Goal: Task Accomplishment & Management: Complete application form

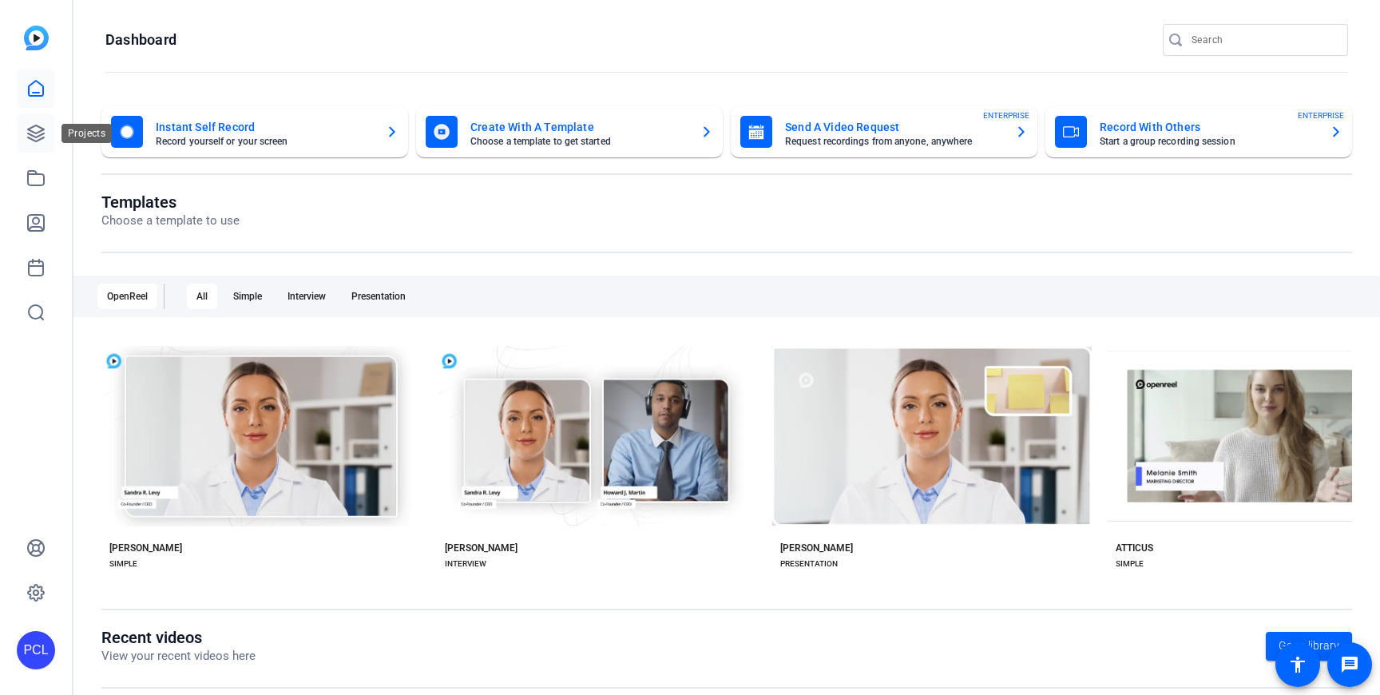
click at [25, 130] on link at bounding box center [36, 133] width 38 height 38
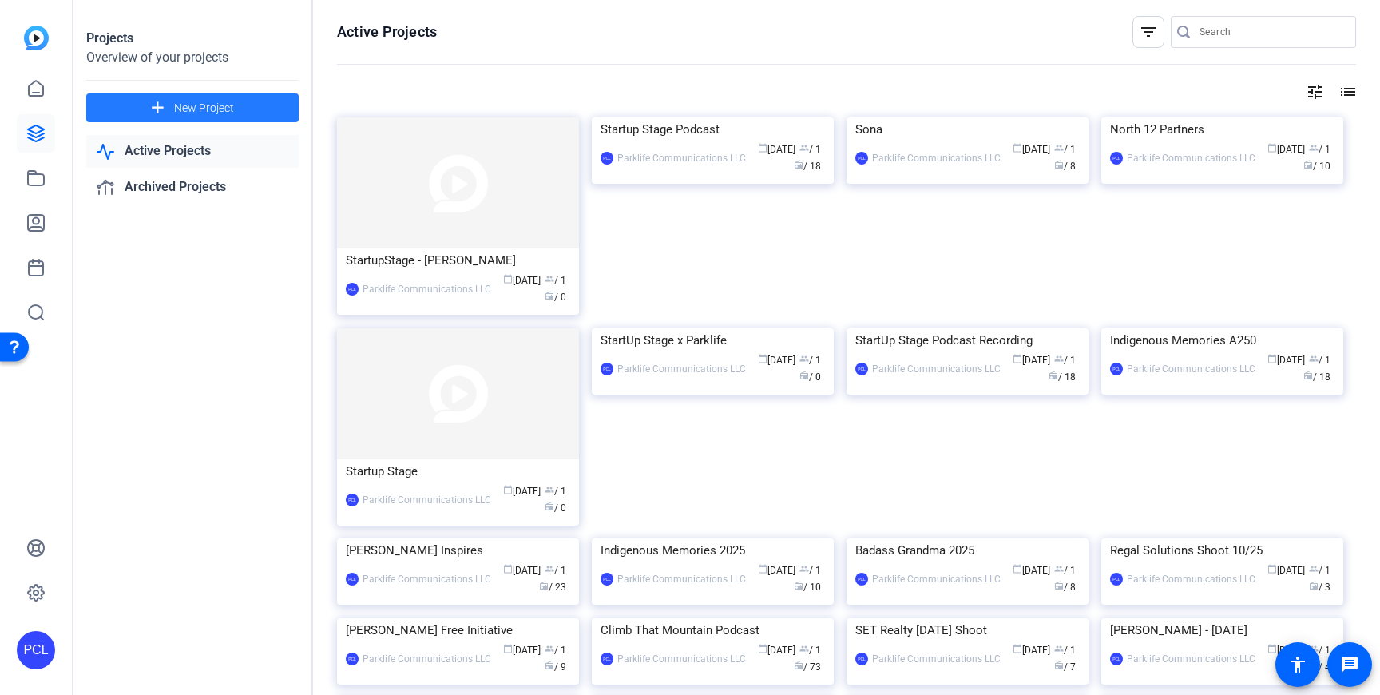
click at [193, 97] on span at bounding box center [192, 108] width 212 height 38
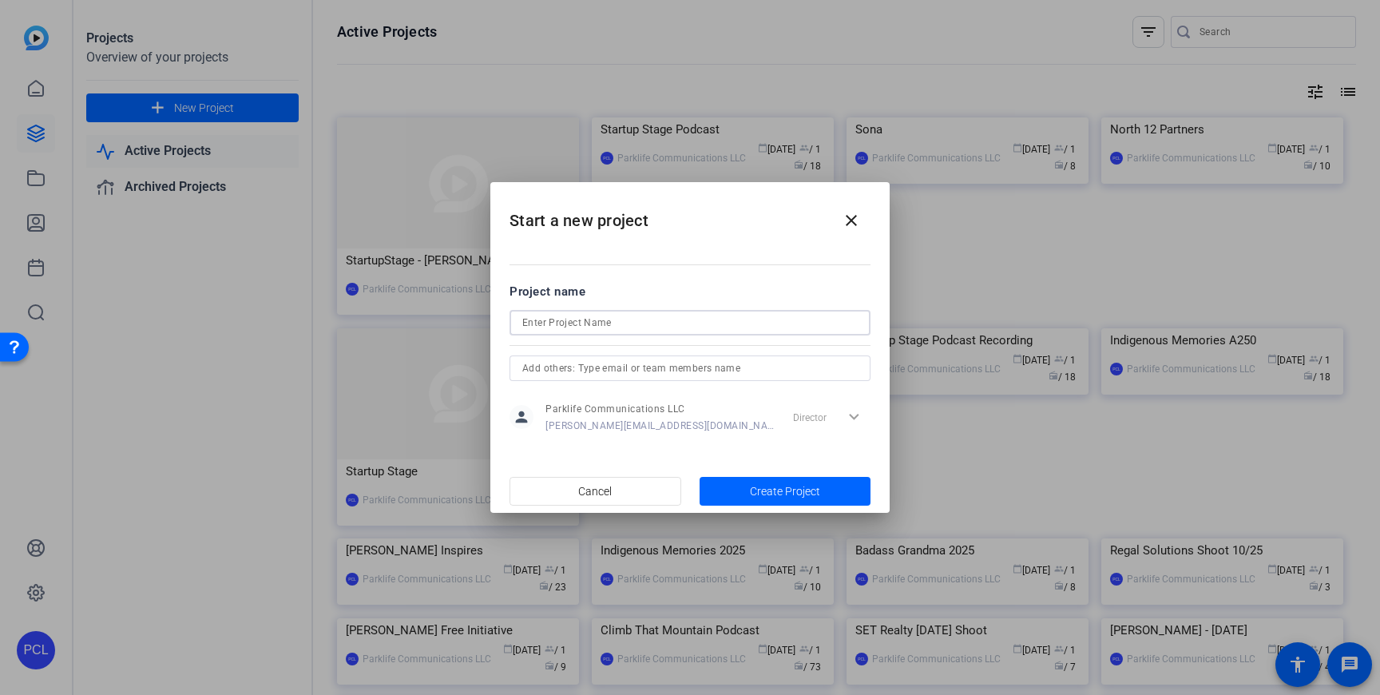
click at [581, 320] on input at bounding box center [689, 322] width 335 height 19
paste input "[PERSON_NAME]"
click at [534, 319] on input "[PERSON_NAME]" at bounding box center [689, 322] width 335 height 19
type input "[PERSON_NAME]"
click at [709, 246] on h2 "Start a new project close" at bounding box center [689, 214] width 399 height 65
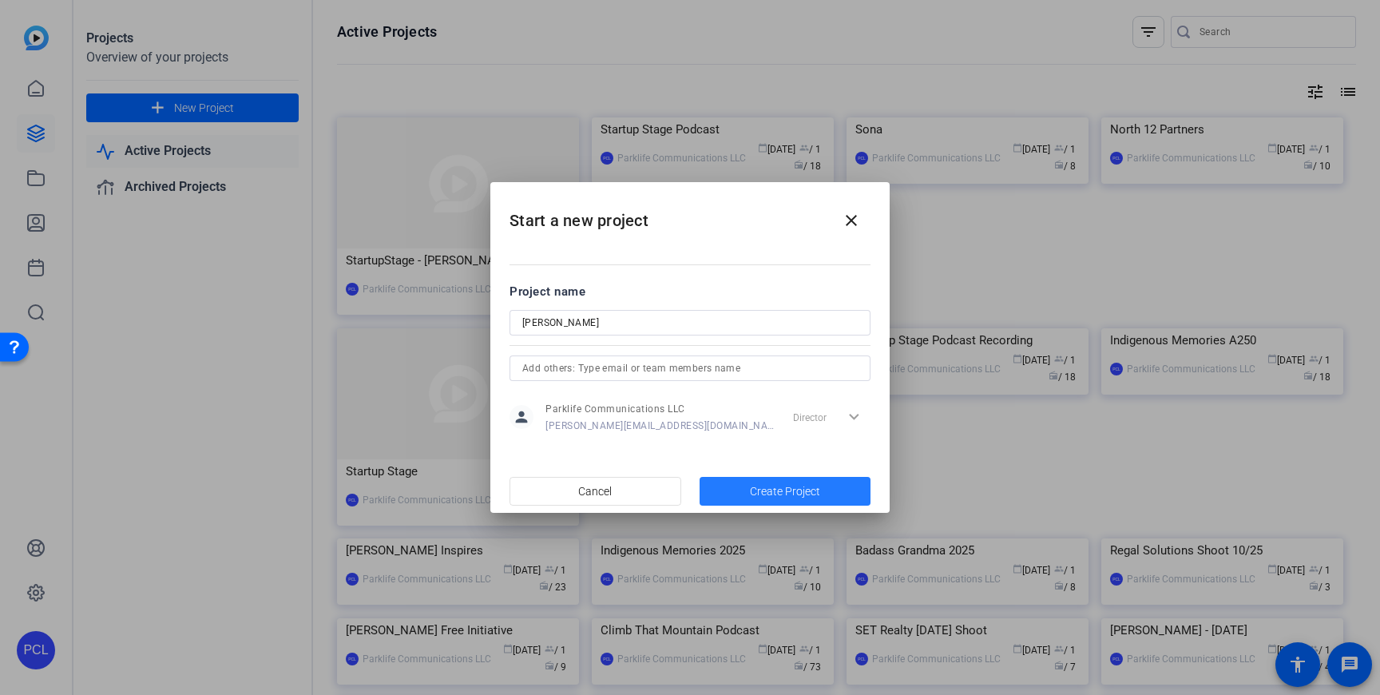
click at [766, 490] on span "Create Project" at bounding box center [785, 491] width 70 height 17
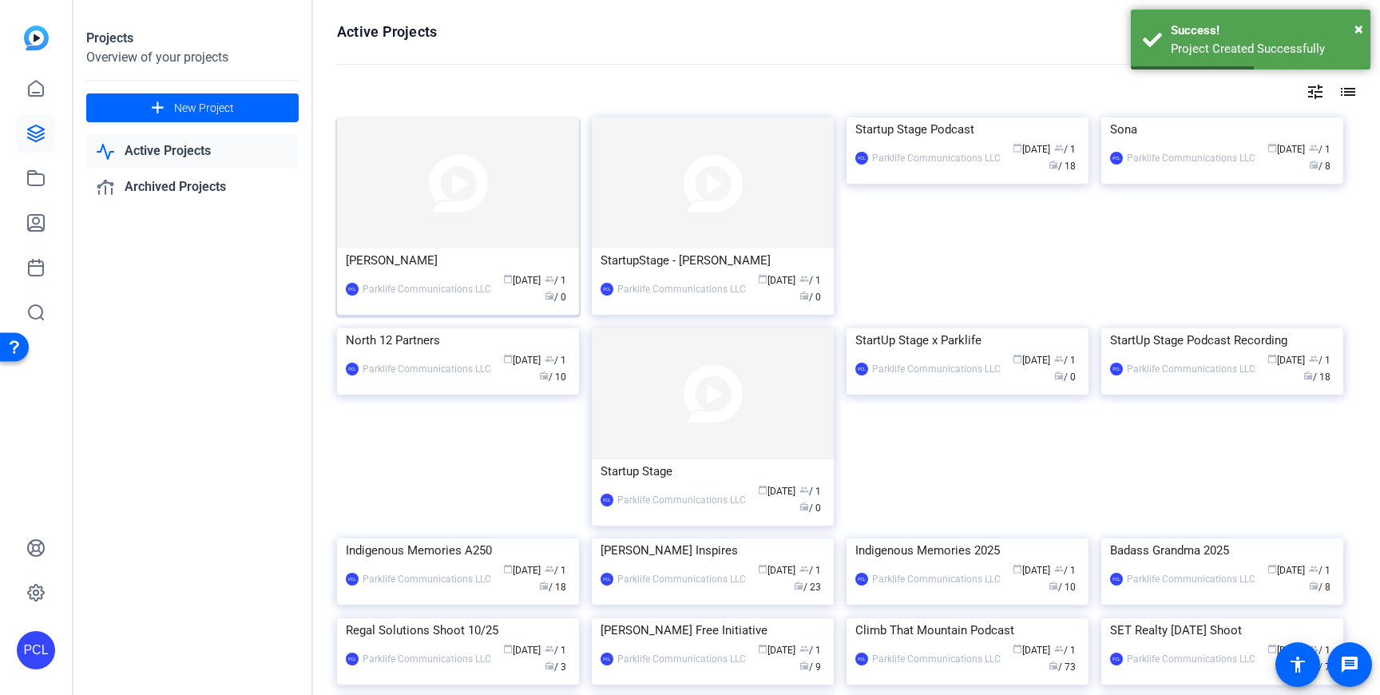
click at [475, 208] on img at bounding box center [458, 182] width 242 height 131
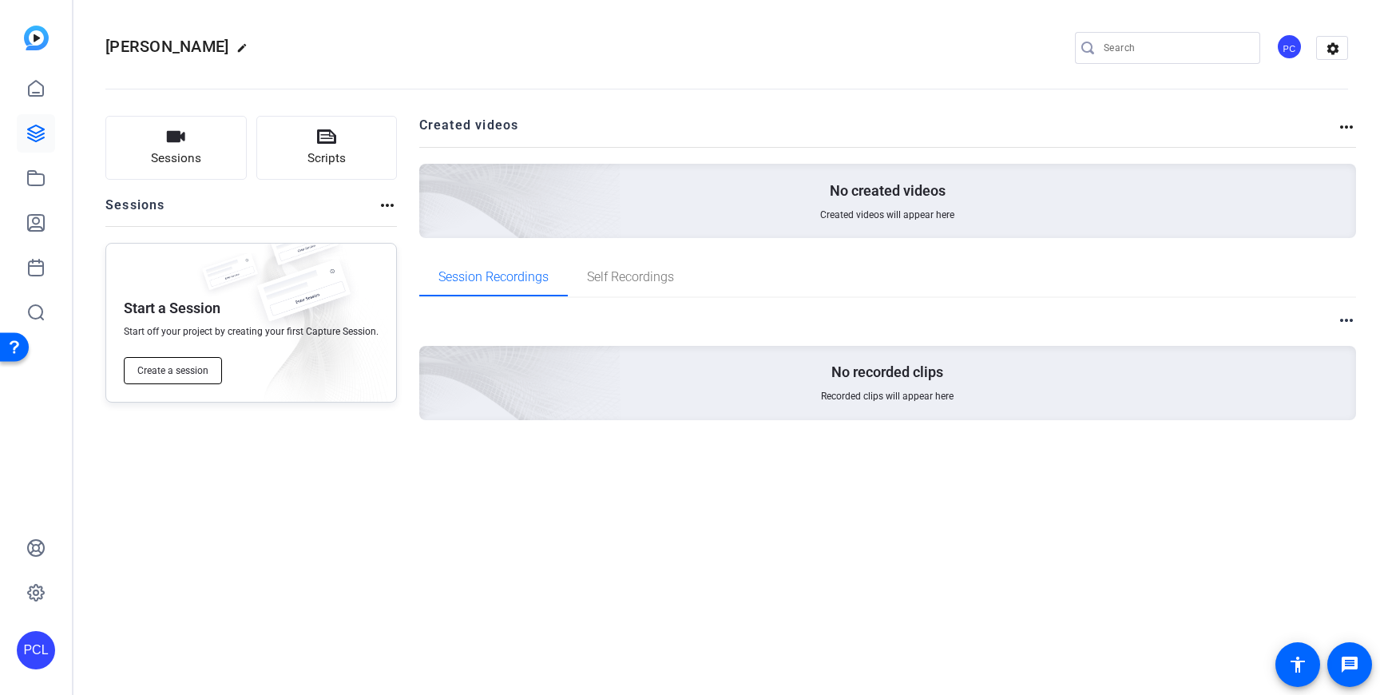
click at [202, 367] on span "Create a session" at bounding box center [172, 370] width 71 height 13
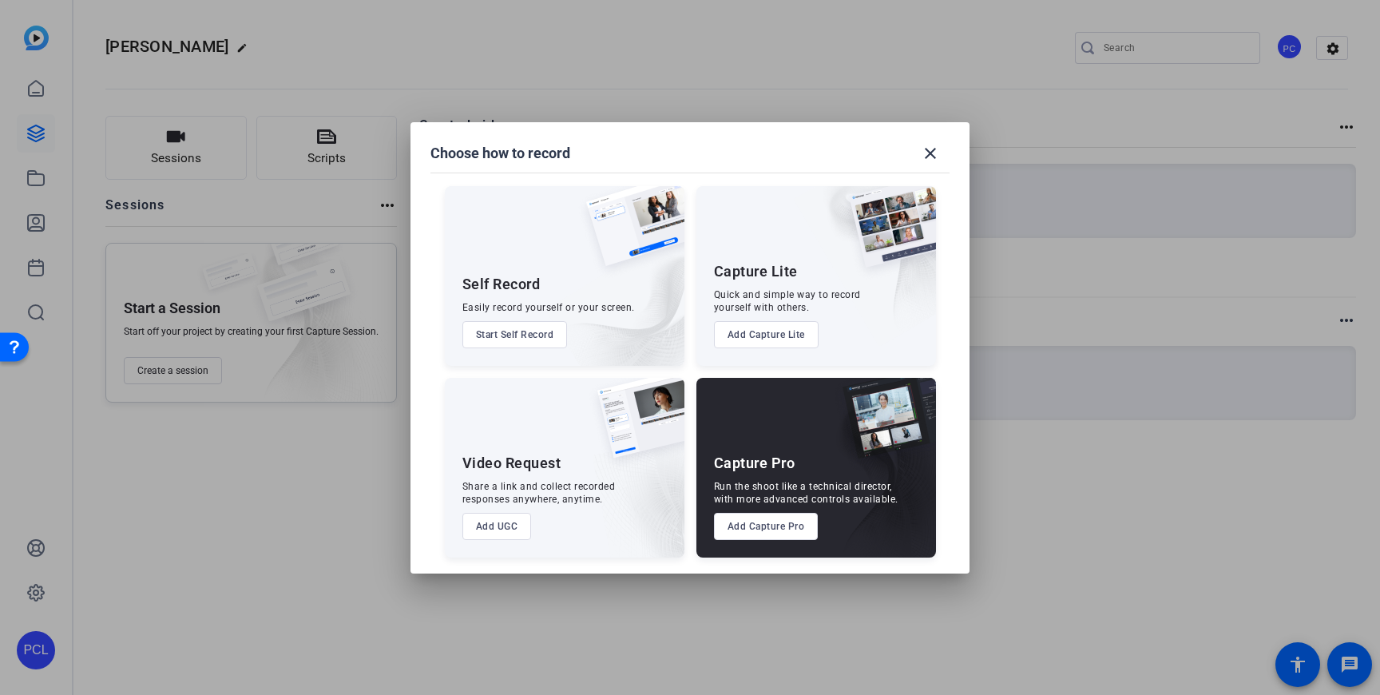
click at [746, 533] on button "Add Capture Pro" at bounding box center [766, 526] width 105 height 27
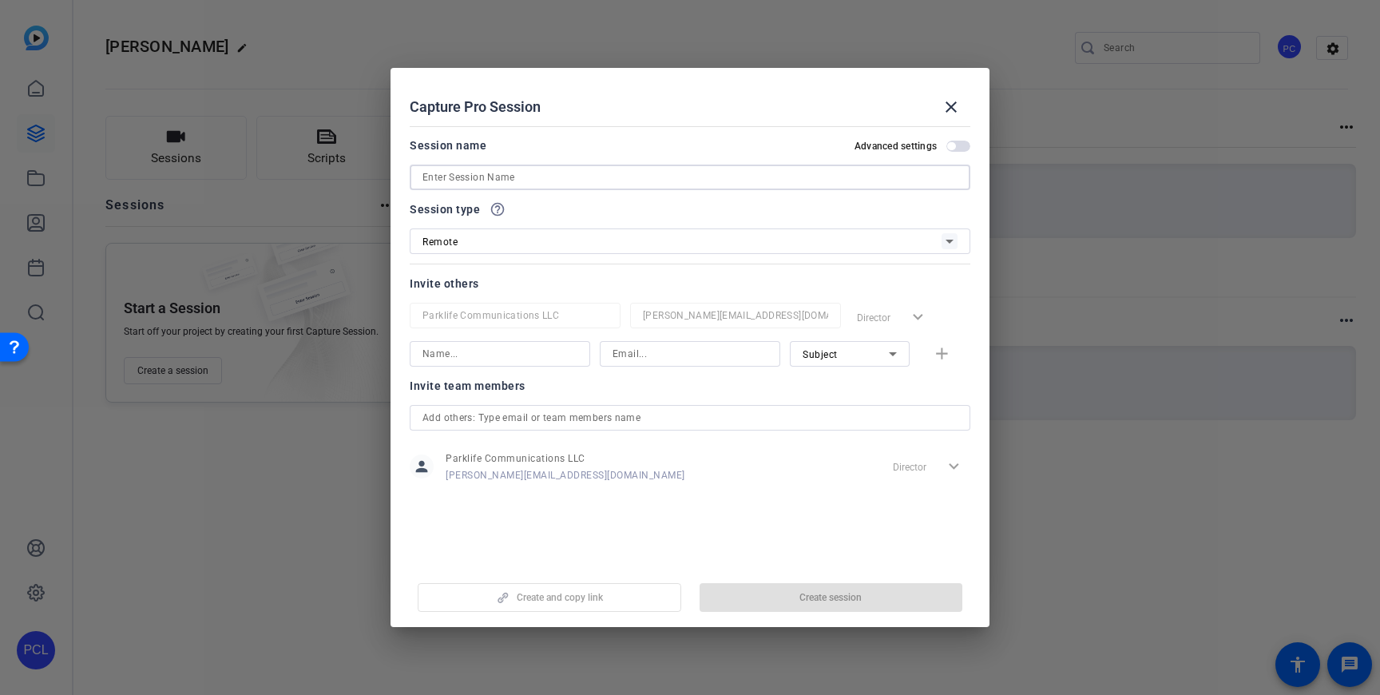
click at [595, 177] on input at bounding box center [689, 177] width 535 height 19
paste input "[PERSON_NAME]"
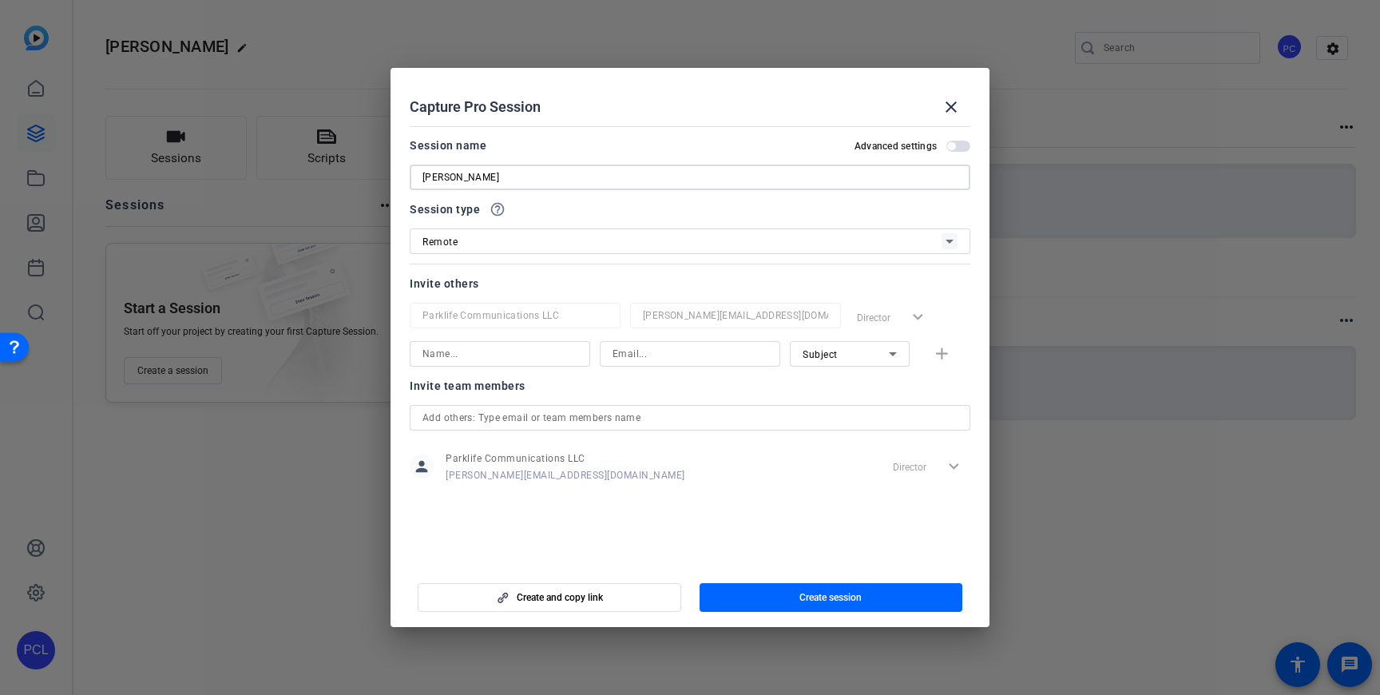
drag, startPoint x: 434, startPoint y: 177, endPoint x: 380, endPoint y: 177, distance: 53.5
click at [380, 177] on div "Choose how to record close Self Record Easily record yourself or your screen. S…" at bounding box center [690, 347] width 1380 height 695
click at [508, 177] on input "[PERSON_NAME]" at bounding box center [689, 177] width 535 height 19
type input "[PERSON_NAME]"
click at [538, 153] on div "Session name Advanced settings" at bounding box center [690, 145] width 561 height 19
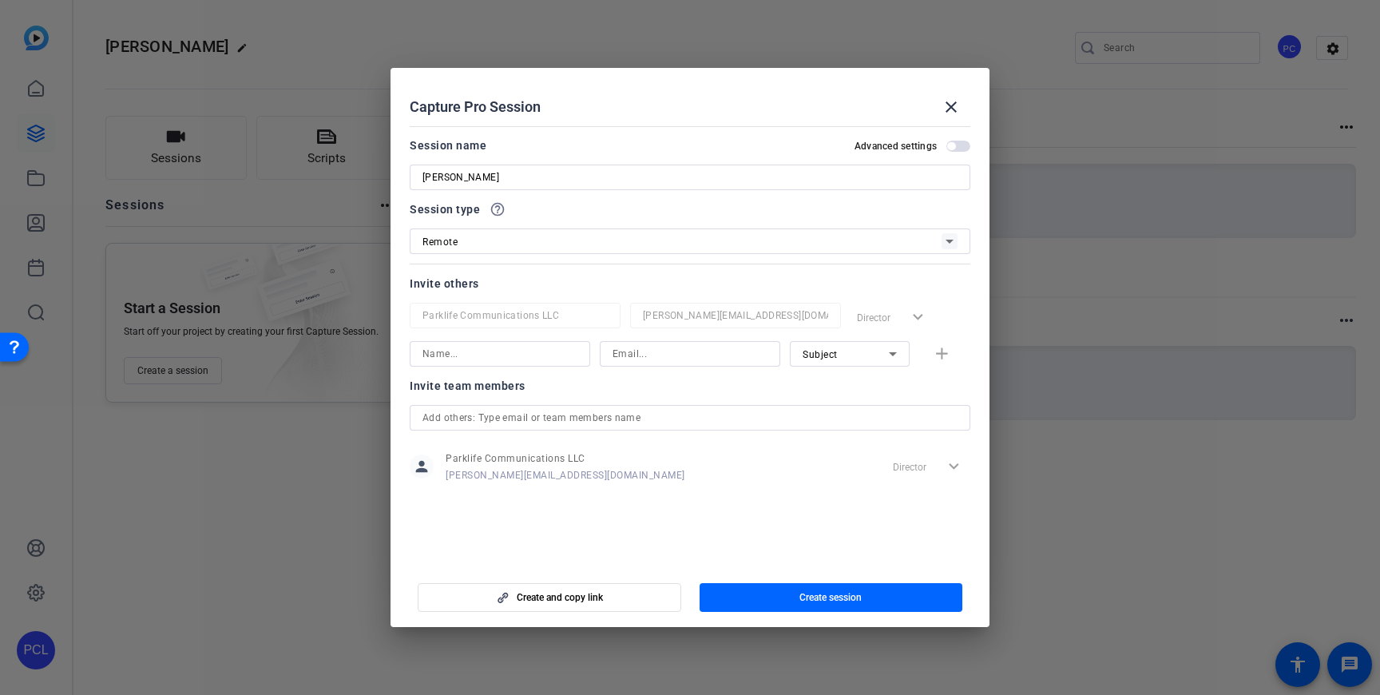
click at [498, 351] on input at bounding box center [499, 353] width 155 height 19
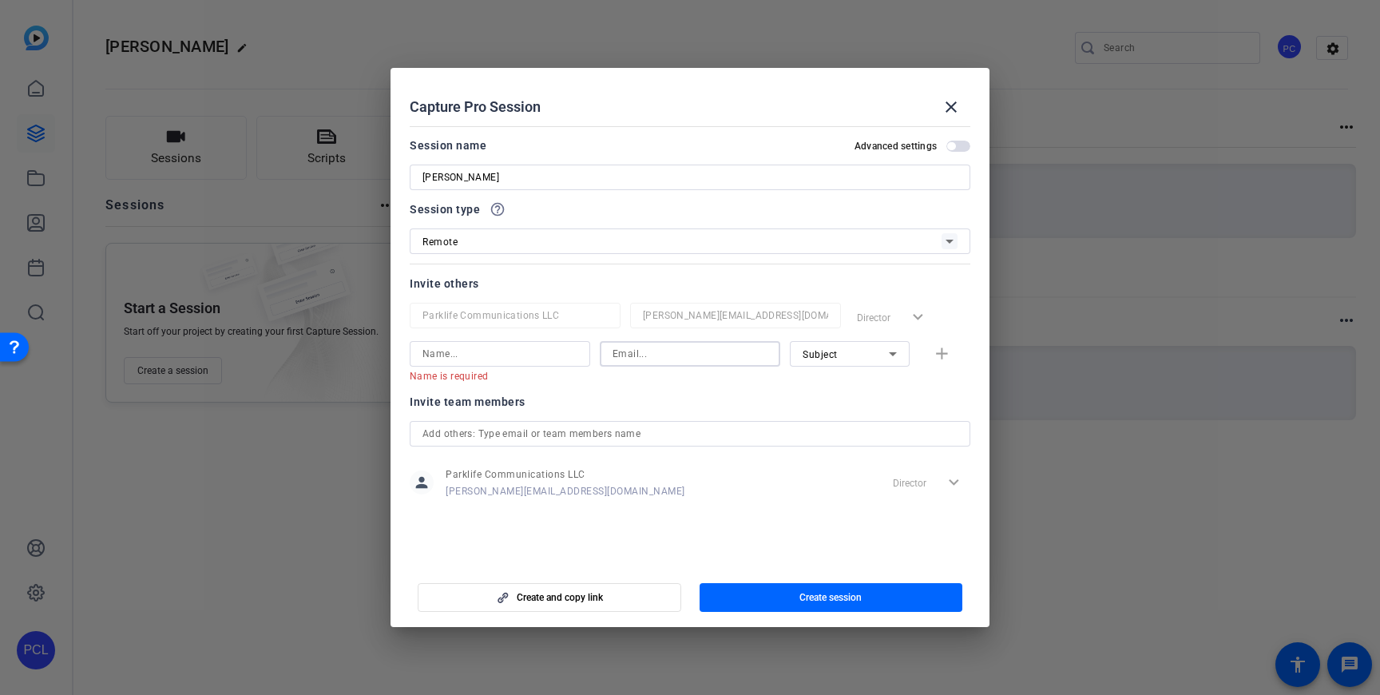
click at [676, 358] on input at bounding box center [690, 353] width 155 height 19
paste input "[PERSON_NAME][EMAIL_ADDRESS][DOMAIN_NAME]"
type input "[PERSON_NAME][EMAIL_ADDRESS][DOMAIN_NAME]"
click at [511, 359] on input at bounding box center [499, 353] width 155 height 19
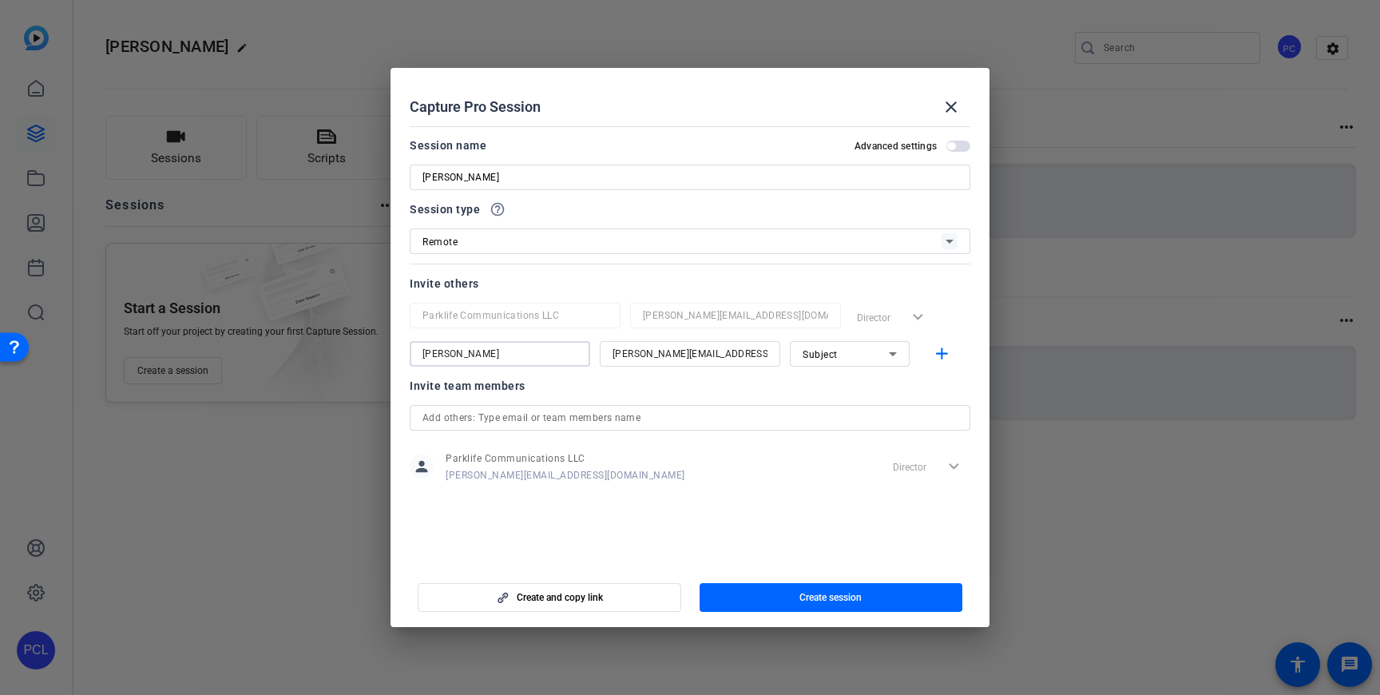
type input "[PERSON_NAME]"
click at [836, 353] on span "Subject" at bounding box center [820, 354] width 35 height 11
click at [836, 353] on div at bounding box center [690, 347] width 1380 height 695
click at [946, 355] on mat-icon "add" at bounding box center [942, 354] width 20 height 20
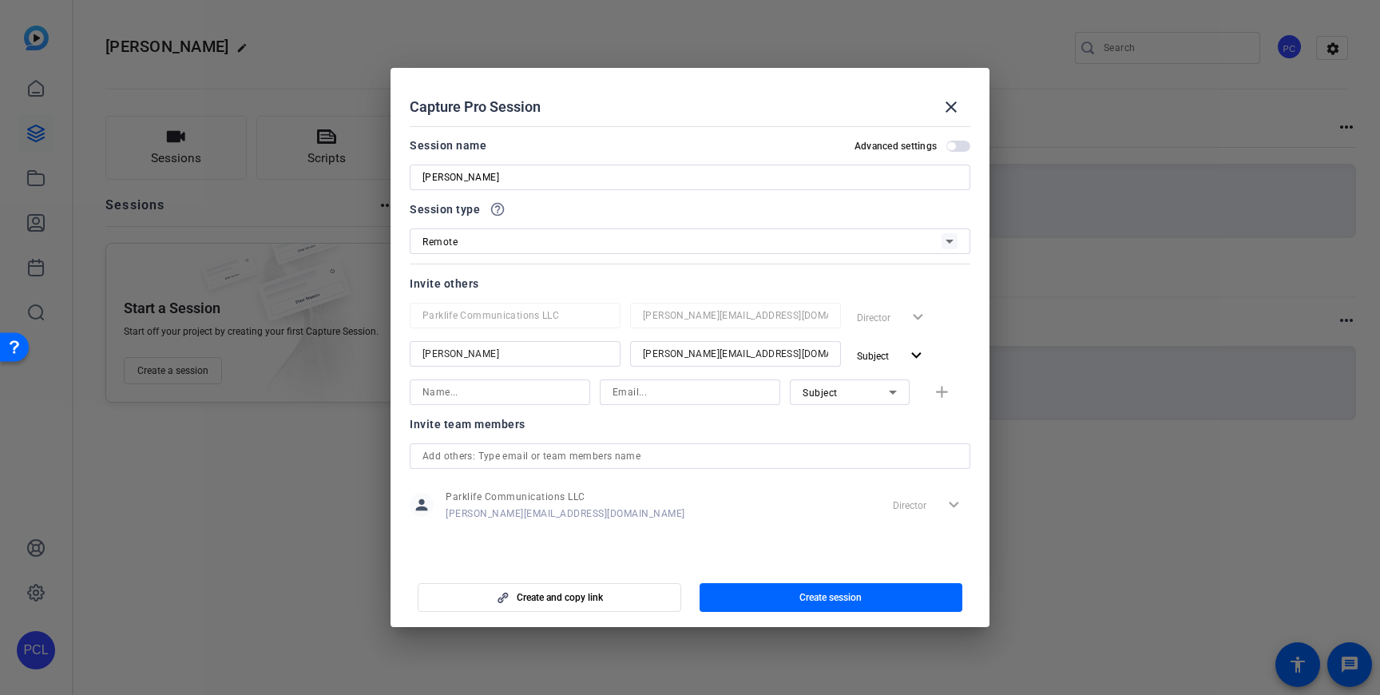
click at [438, 394] on input at bounding box center [499, 392] width 155 height 19
type input "[PERSON_NAME]"
click at [648, 390] on input at bounding box center [690, 392] width 155 height 19
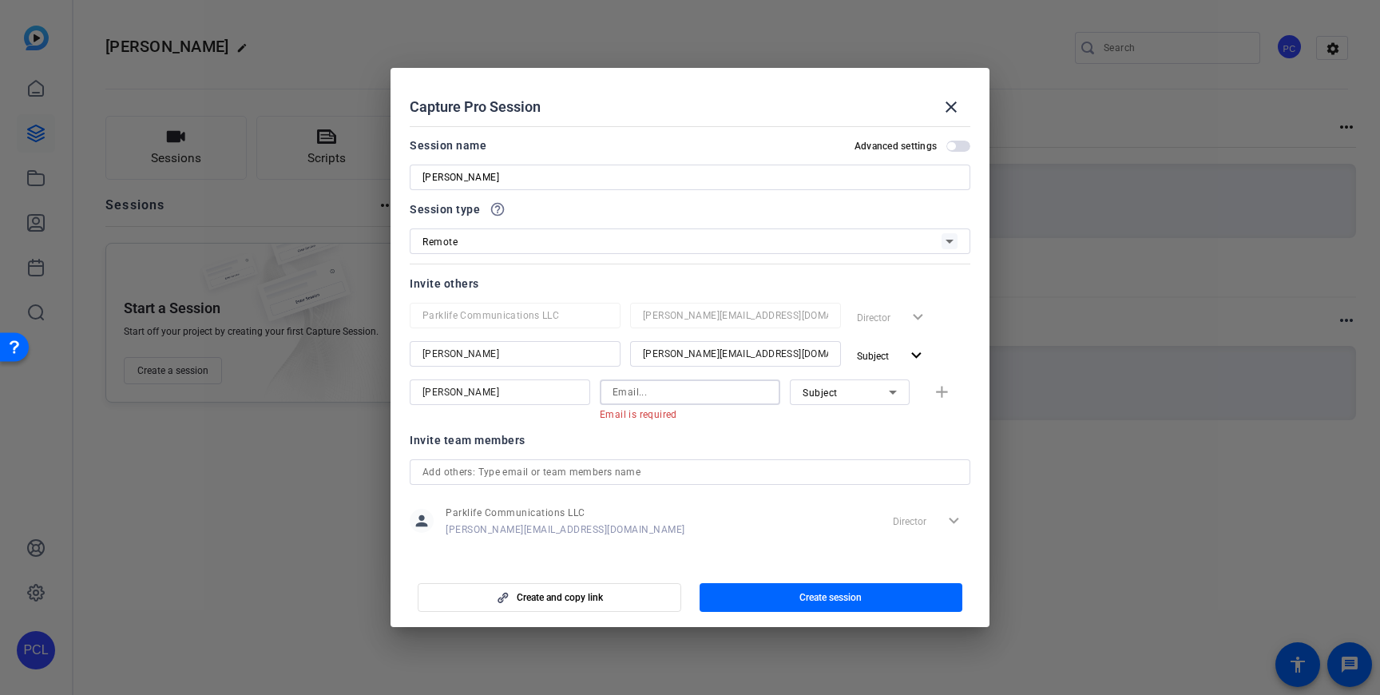
click at [658, 390] on input at bounding box center [690, 392] width 155 height 19
paste input "[EMAIL_ADDRESS][DOMAIN_NAME]"
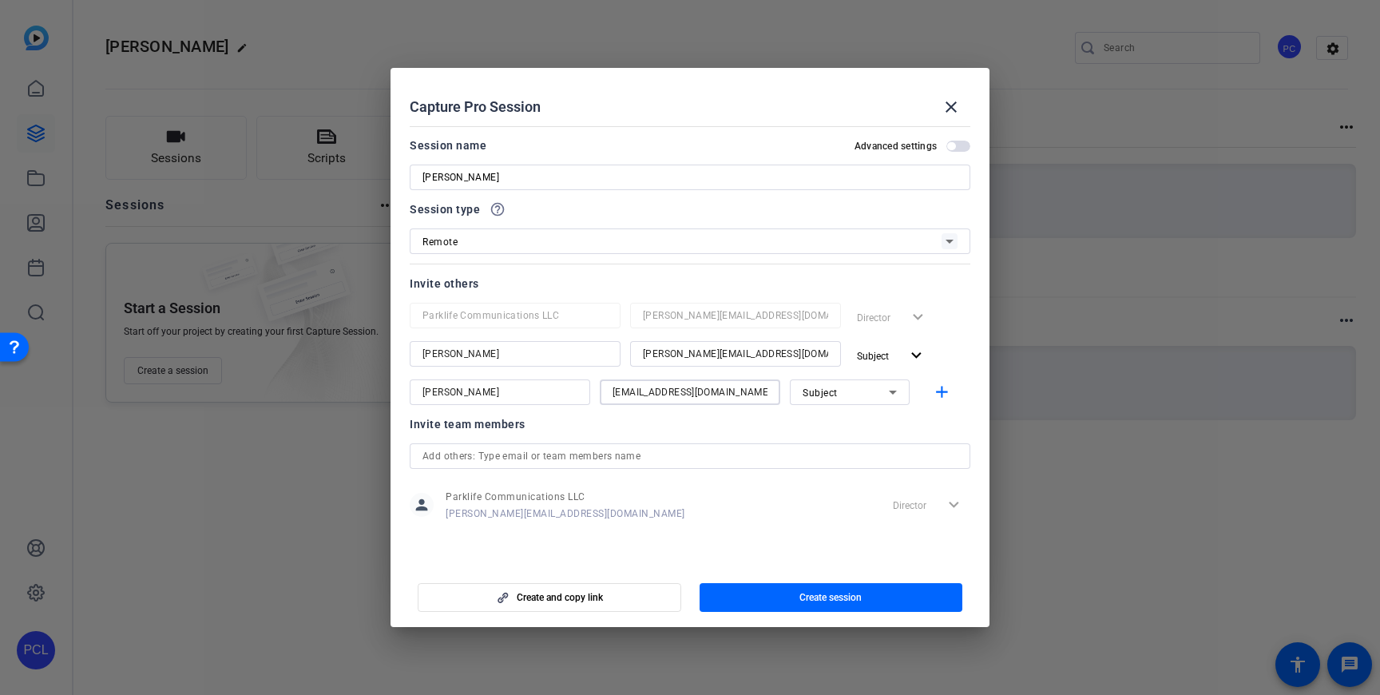
type input "[EMAIL_ADDRESS][DOMAIN_NAME]"
click at [718, 430] on div "Invite team members" at bounding box center [690, 423] width 561 height 19
click at [953, 145] on span "button" at bounding box center [951, 146] width 8 height 8
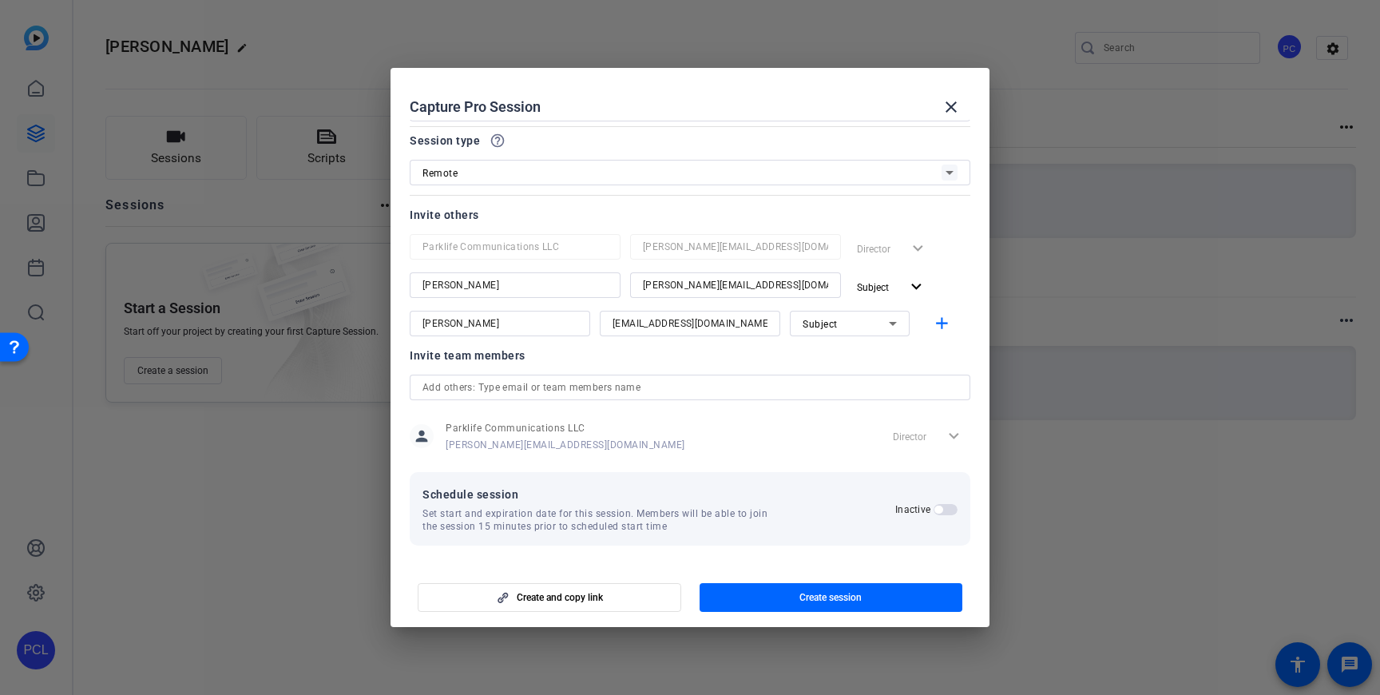
click at [942, 506] on span "button" at bounding box center [946, 509] width 24 height 11
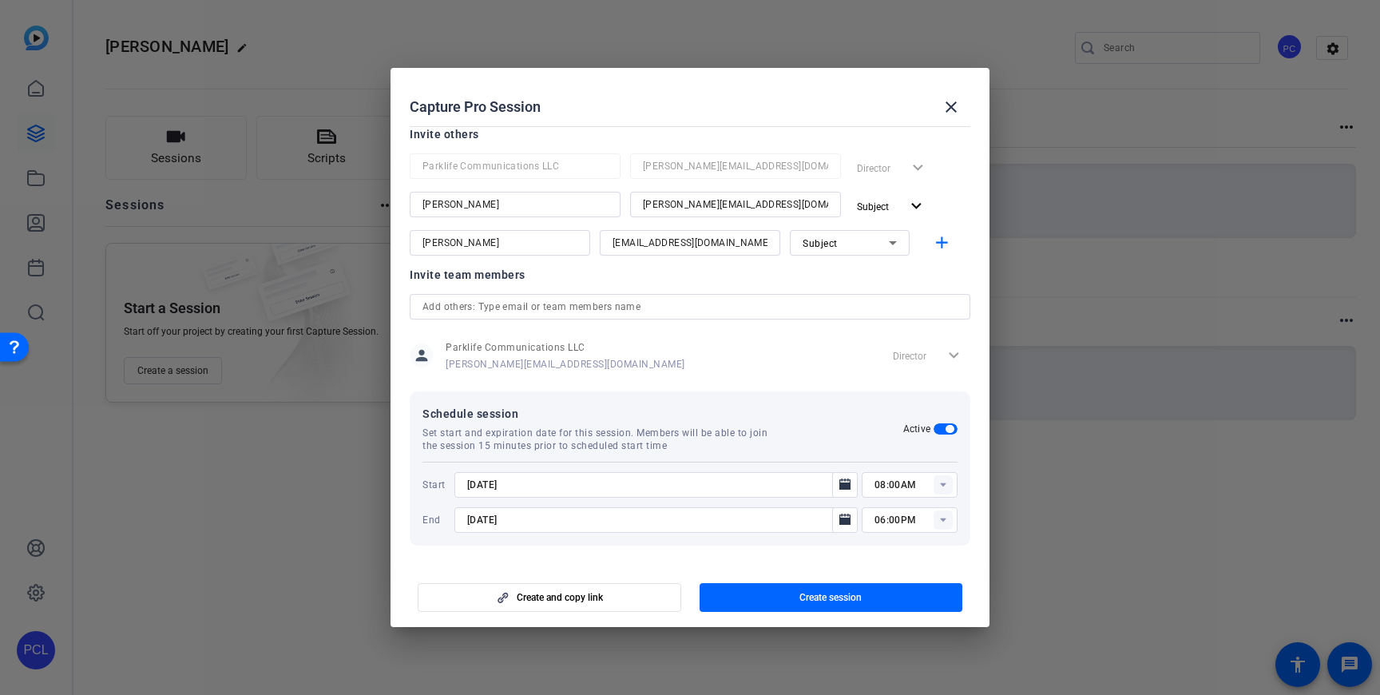
click at [946, 486] on rect at bounding box center [943, 484] width 19 height 19
click at [906, 366] on span "12:00PM" at bounding box center [895, 361] width 42 height 11
type input "12:00PM"
click at [939, 521] on rect at bounding box center [943, 519] width 19 height 19
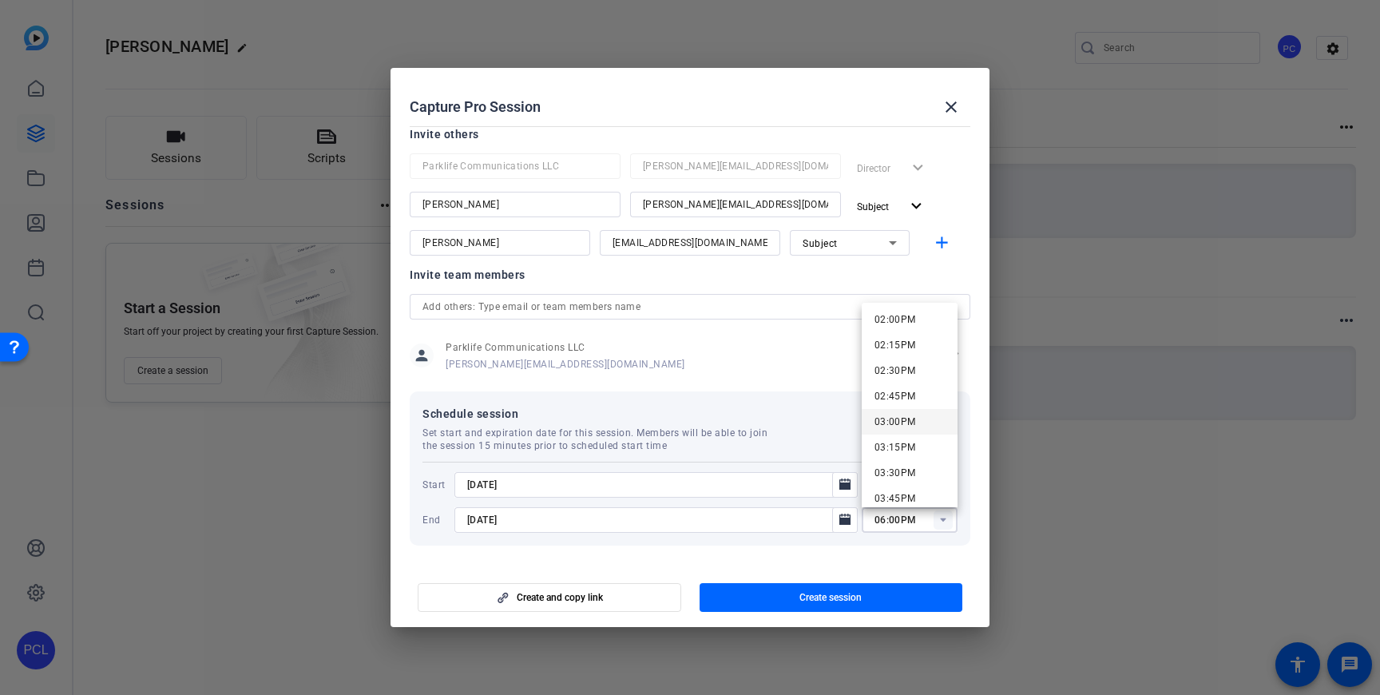
scroll to position [1408, 0]
click at [903, 345] on span "02:00PM" at bounding box center [895, 344] width 42 height 11
type input "02:00PM"
click at [842, 517] on icon "Open calendar" at bounding box center [844, 518] width 11 height 11
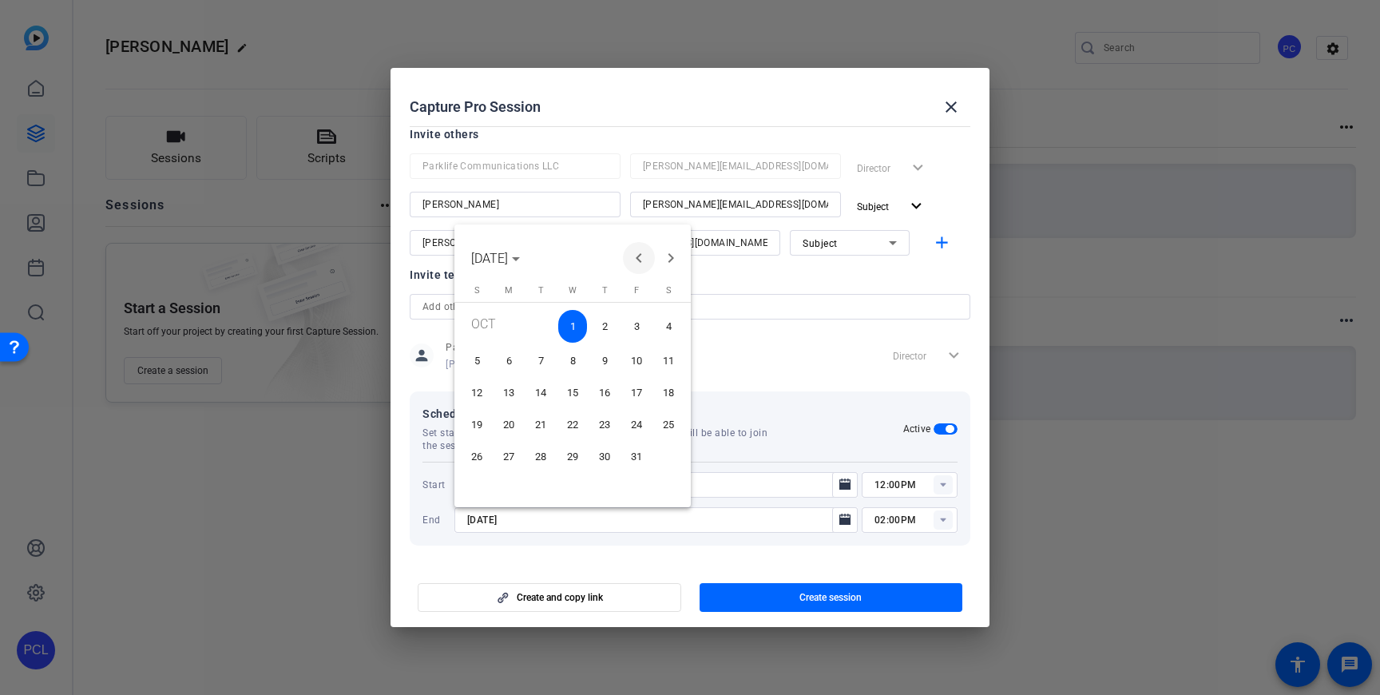
click at [640, 260] on span "Previous month" at bounding box center [639, 258] width 32 height 32
click at [569, 446] on span "24" at bounding box center [572, 452] width 29 height 29
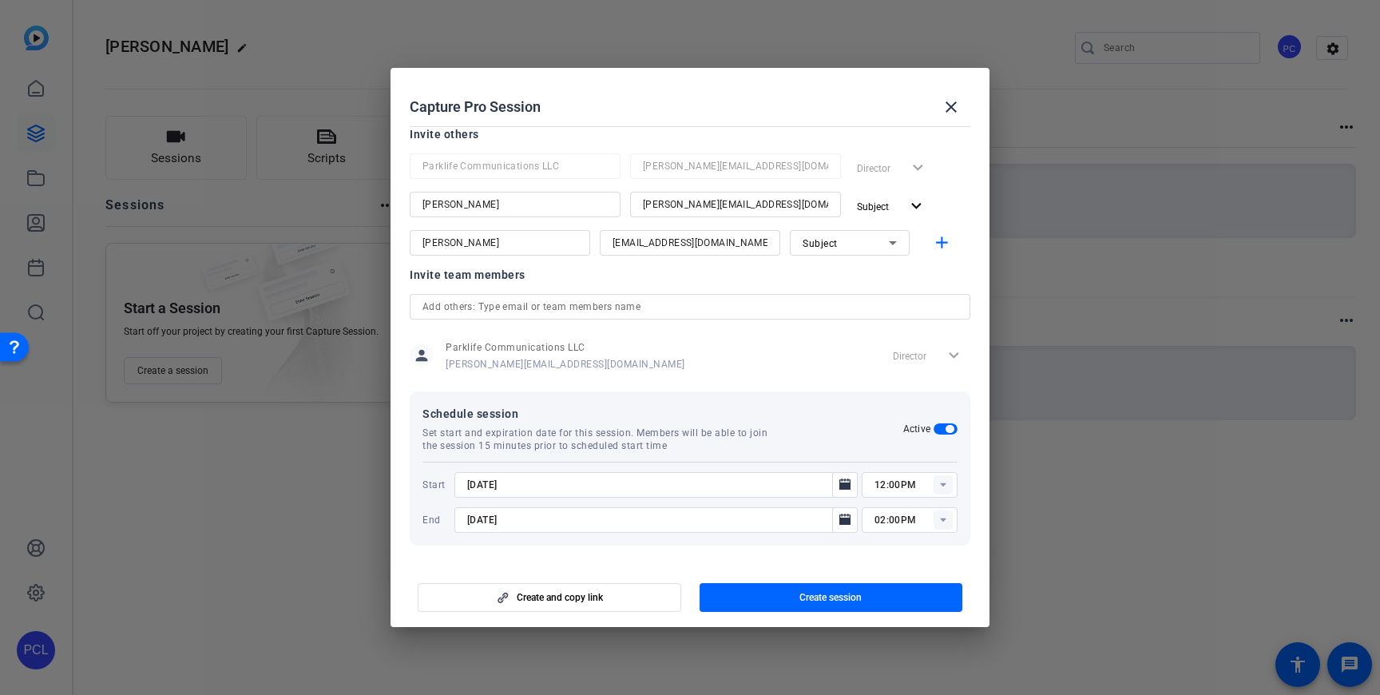
type input "[DATE]"
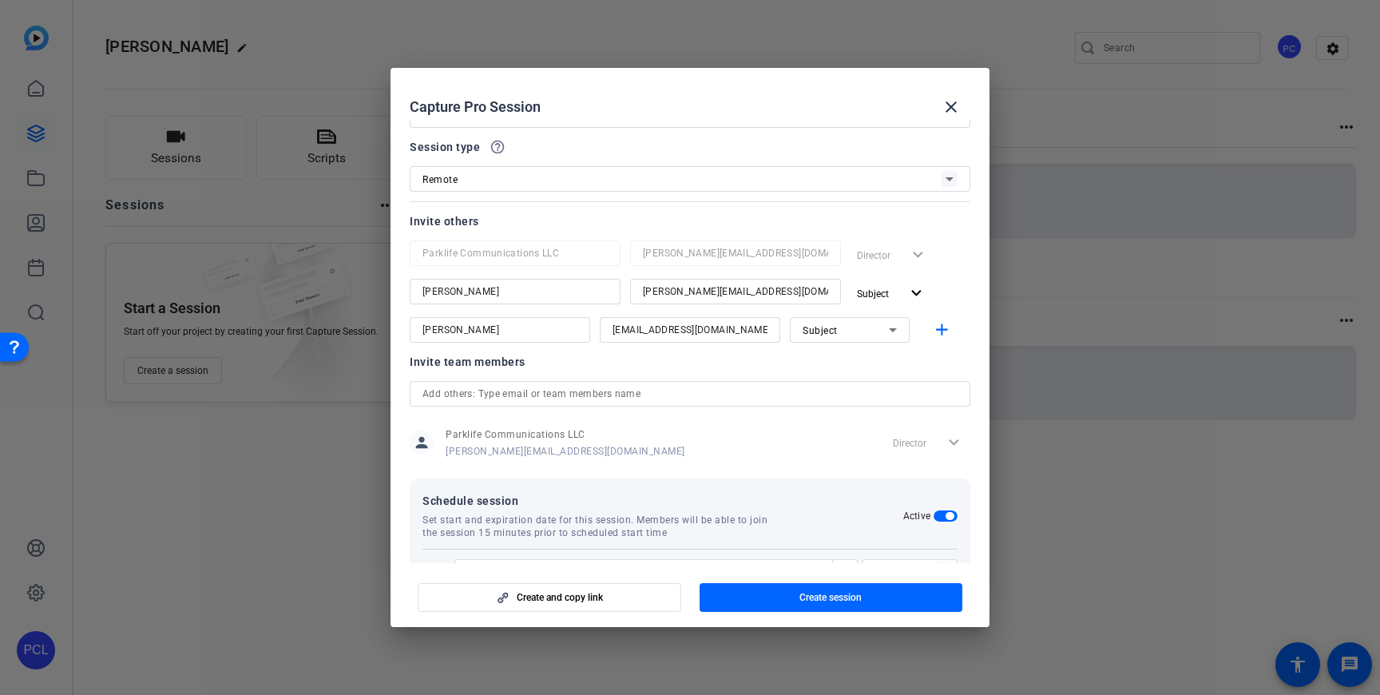
scroll to position [0, 0]
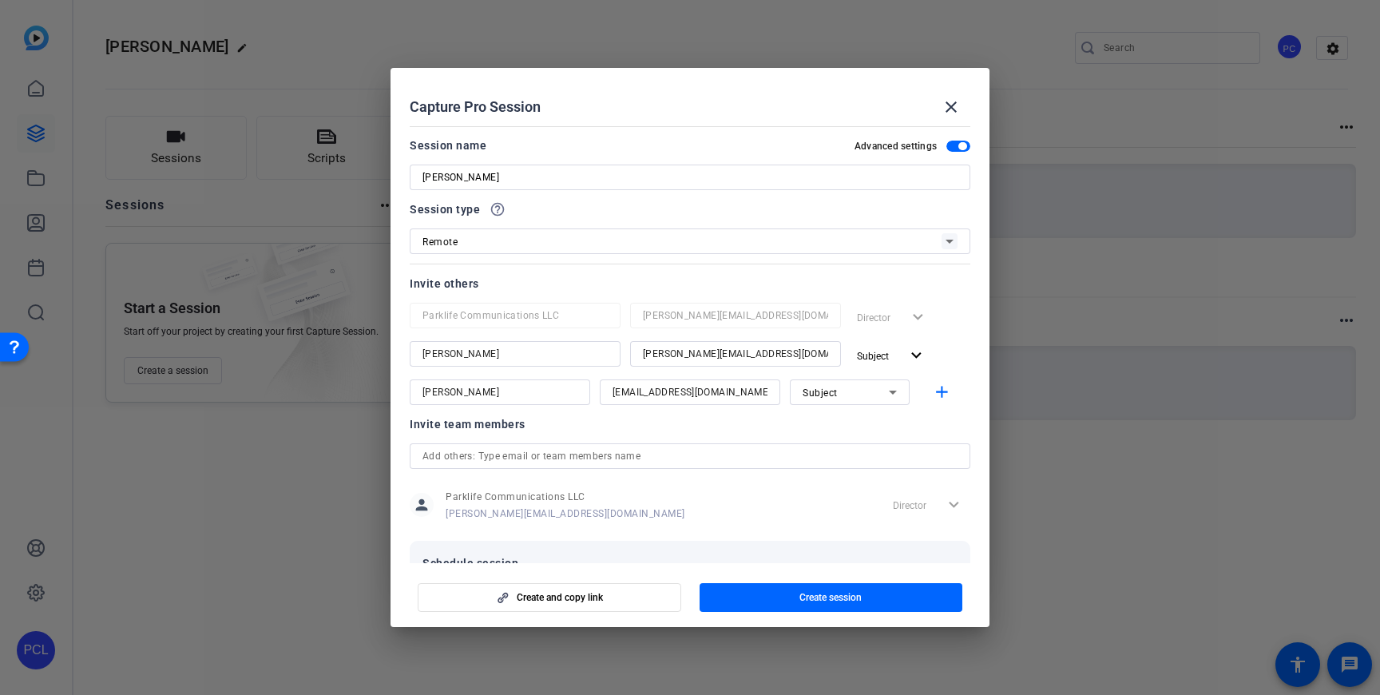
click at [421, 172] on div "[PERSON_NAME]" at bounding box center [690, 178] width 561 height 26
click at [420, 177] on div "[PERSON_NAME]" at bounding box center [690, 178] width 561 height 26
click at [421, 175] on div "[PERSON_NAME]" at bounding box center [690, 178] width 561 height 26
click at [423, 176] on input "[PERSON_NAME]" at bounding box center [689, 177] width 535 height 19
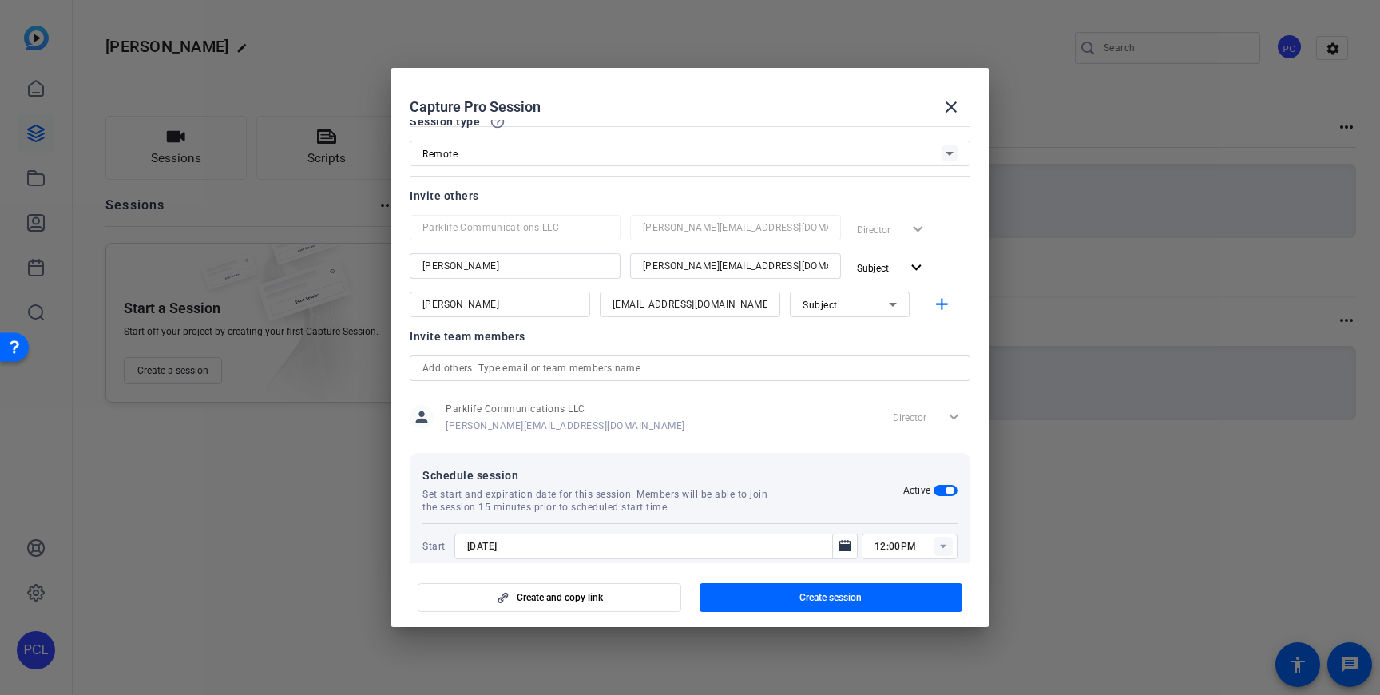
scroll to position [149, 0]
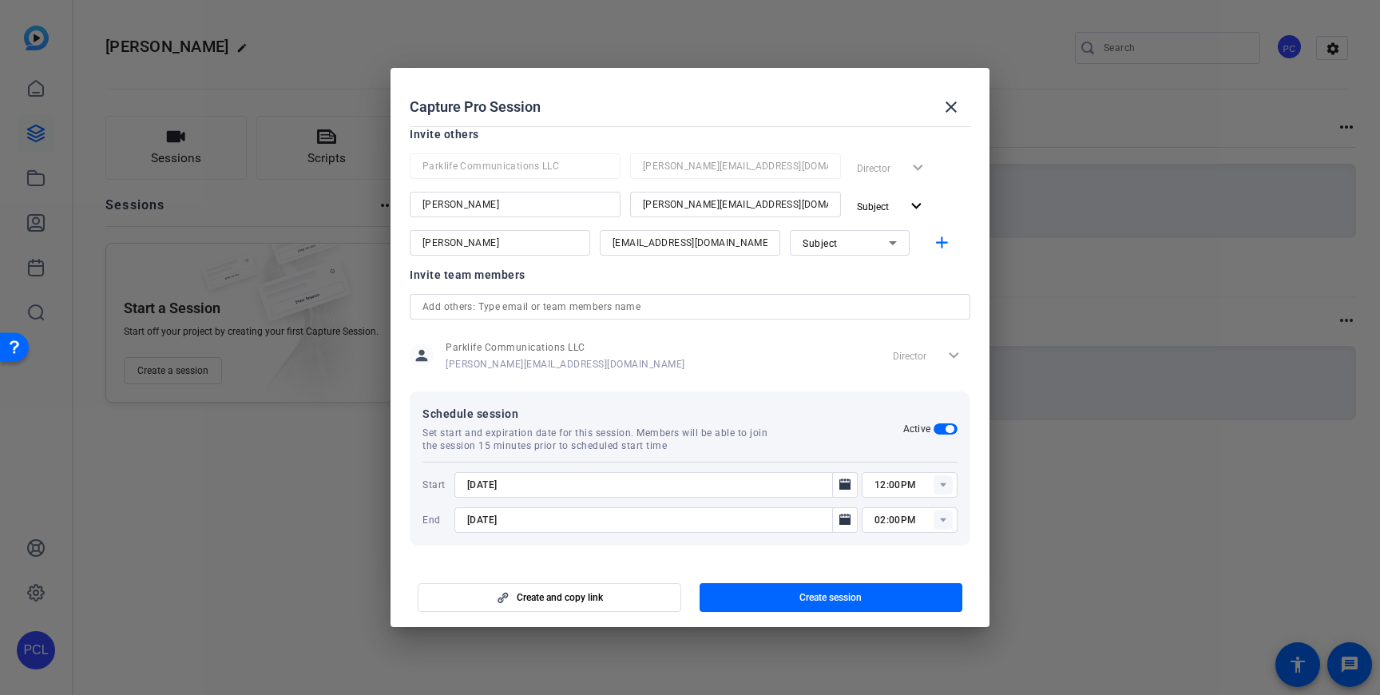
type input "Startup Stage Podcast - [PERSON_NAME]"
click at [842, 593] on span "Create session" at bounding box center [830, 597] width 62 height 13
